Goal: Information Seeking & Learning: Learn about a topic

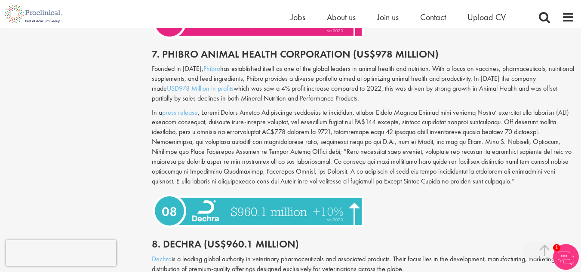
scroll to position [1704, 0]
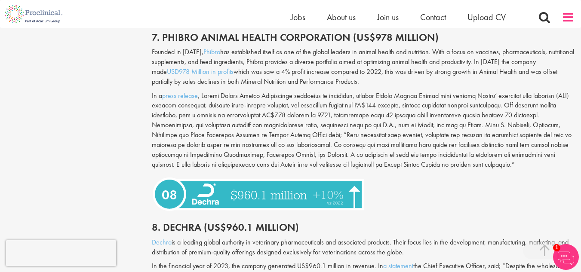
click at [566, 20] on span at bounding box center [567, 17] width 13 height 13
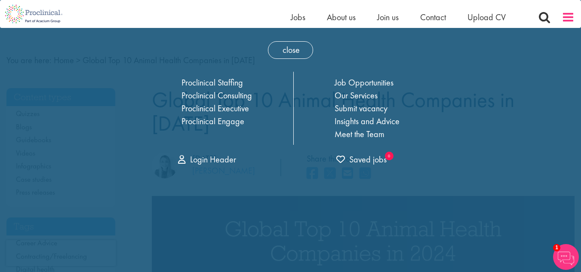
scroll to position [0, 0]
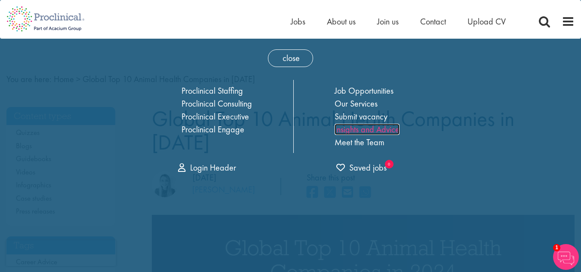
click at [358, 126] on link "Insights and Advice" at bounding box center [366, 129] width 65 height 11
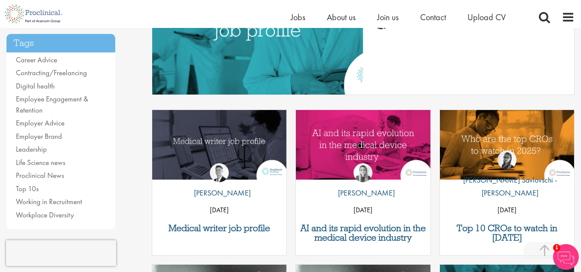
scroll to position [215, 0]
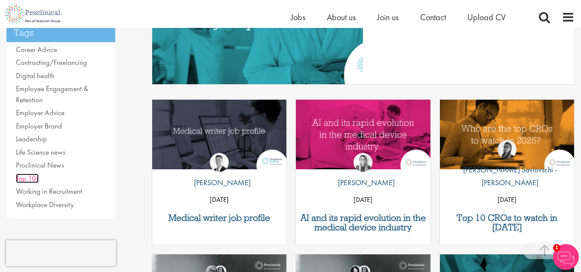
click at [20, 179] on link "Top 10s" at bounding box center [27, 178] width 23 height 9
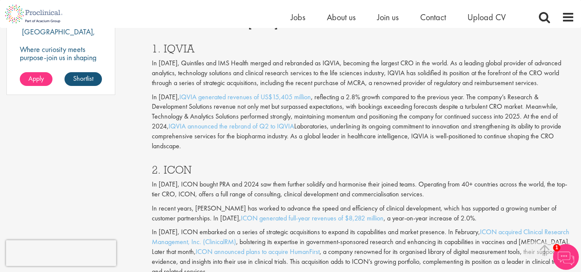
scroll to position [731, 0]
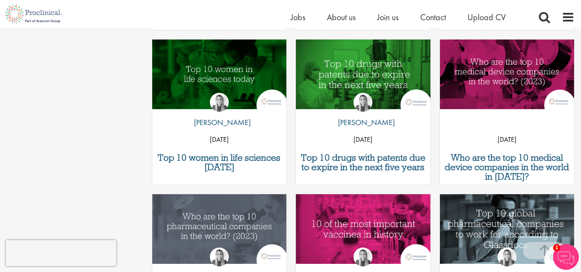
scroll to position [473, 0]
